Goal: Register for event/course

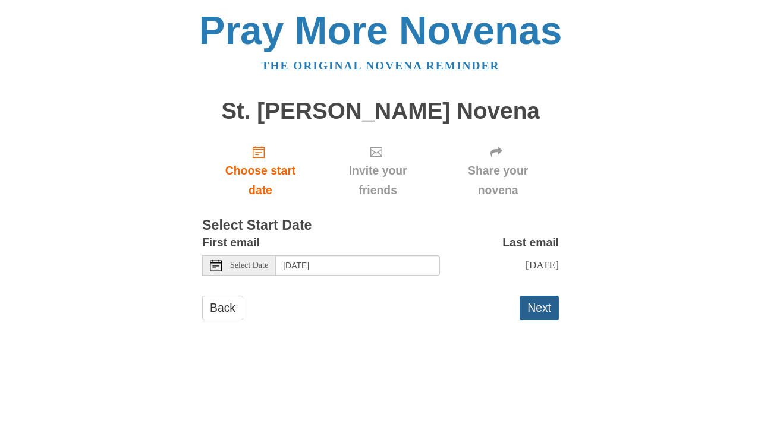
click at [536, 320] on button "Next" at bounding box center [538, 308] width 39 height 24
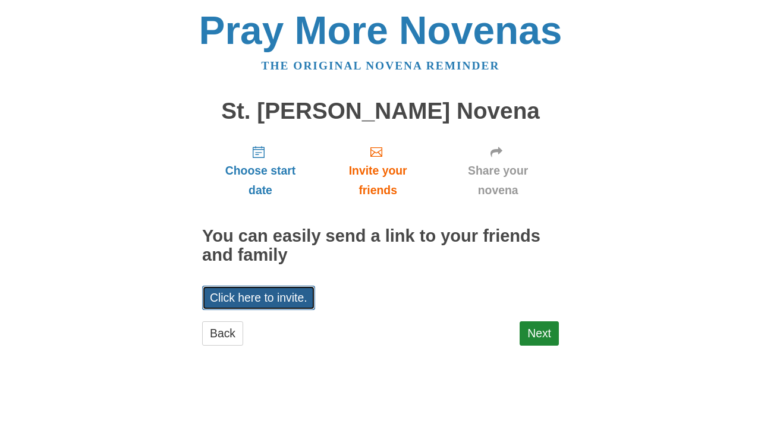
click at [261, 292] on link "Click here to invite." at bounding box center [258, 298] width 113 height 24
click at [272, 289] on link "Click here to invite." at bounding box center [258, 298] width 113 height 24
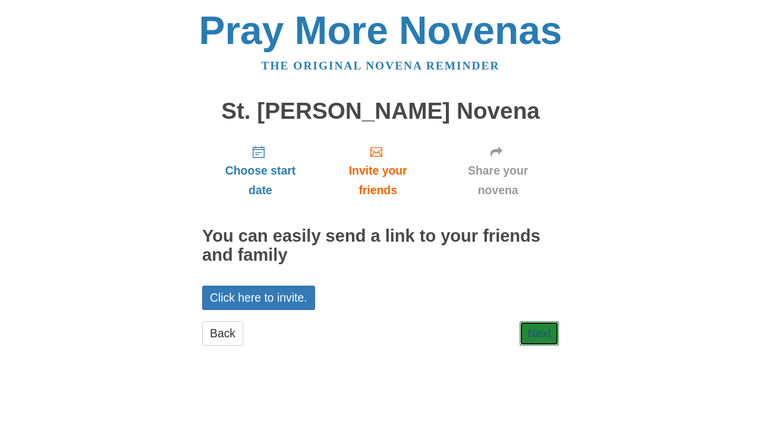
click at [546, 338] on link "Next" at bounding box center [538, 334] width 39 height 24
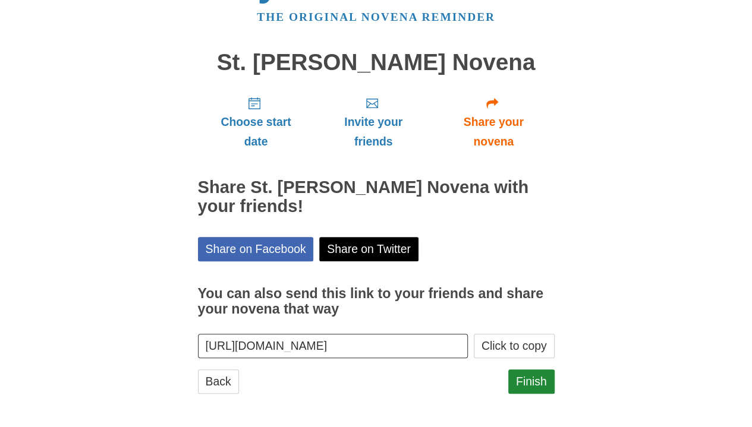
scroll to position [0, 134]
drag, startPoint x: 204, startPoint y: 343, endPoint x: 521, endPoint y: 313, distance: 318.2
click at [521, 313] on section "You can also send this link to your friends and share your novena that way [URL…" at bounding box center [376, 316] width 357 height 86
click at [626, 308] on div "Pray More Novenas The original novena reminder St. [PERSON_NAME] Novena Choose …" at bounding box center [376, 189] width 695 height 477
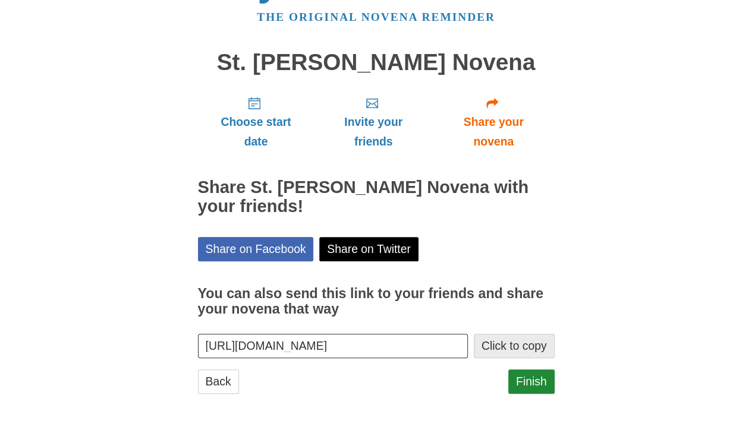
click at [522, 350] on button "Click to copy" at bounding box center [514, 346] width 81 height 24
drag, startPoint x: 522, startPoint y: 350, endPoint x: 610, endPoint y: 347, distance: 88.0
click at [610, 347] on div "Pray More Novenas The original novena reminder St. [PERSON_NAME] Novena Choose …" at bounding box center [376, 189] width 695 height 477
click at [536, 382] on link "Finish" at bounding box center [531, 382] width 46 height 24
